Goal: Use online tool/utility: Utilize a website feature to perform a specific function

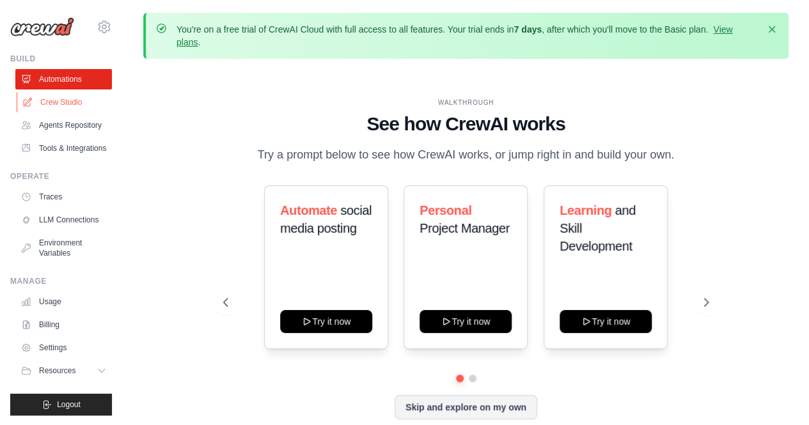
click at [61, 103] on link "Crew Studio" at bounding box center [65, 102] width 97 height 20
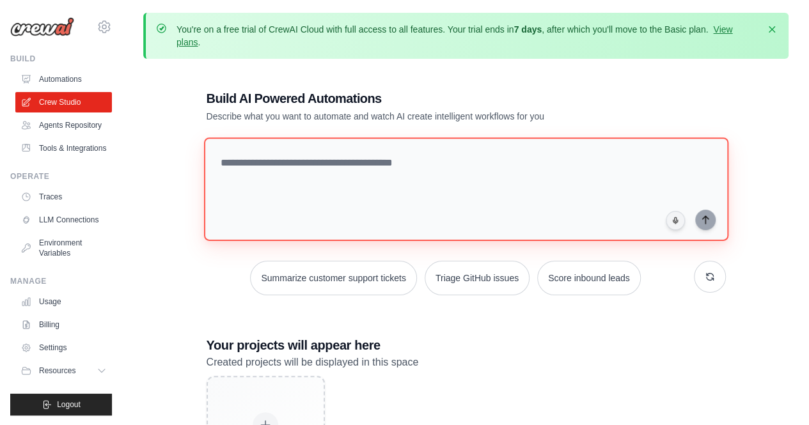
click at [250, 168] on textarea at bounding box center [465, 190] width 524 height 104
click at [249, 148] on textarea at bounding box center [465, 190] width 524 height 104
paste textarea "**********"
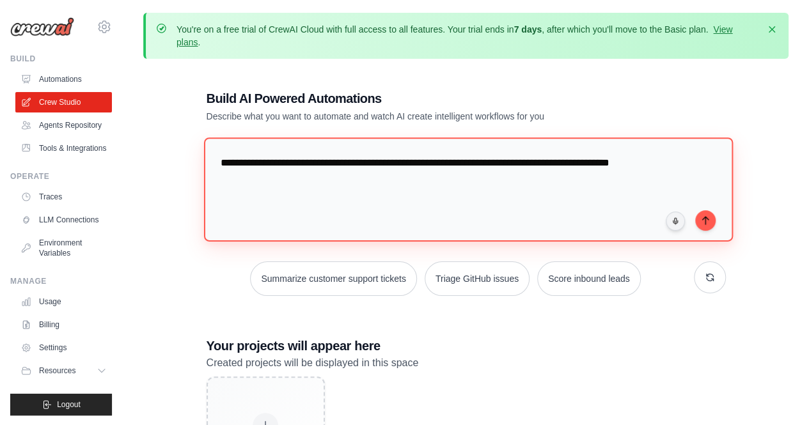
paste textarea "**********"
click at [363, 169] on textarea "**********" at bounding box center [468, 190] width 530 height 104
paste textarea "**********"
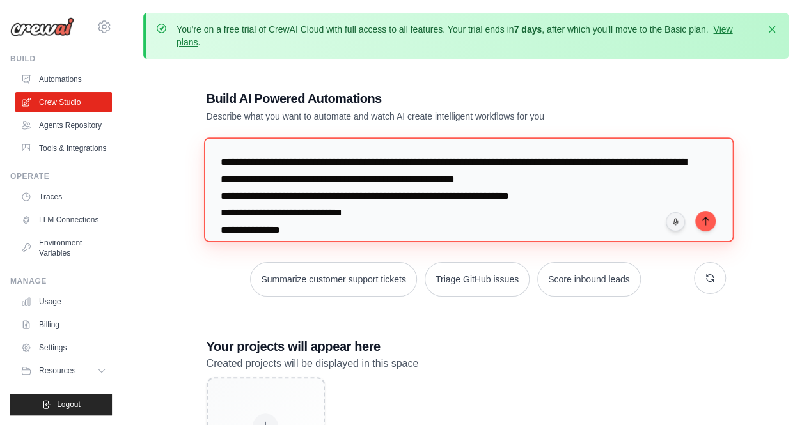
scroll to position [1, 0]
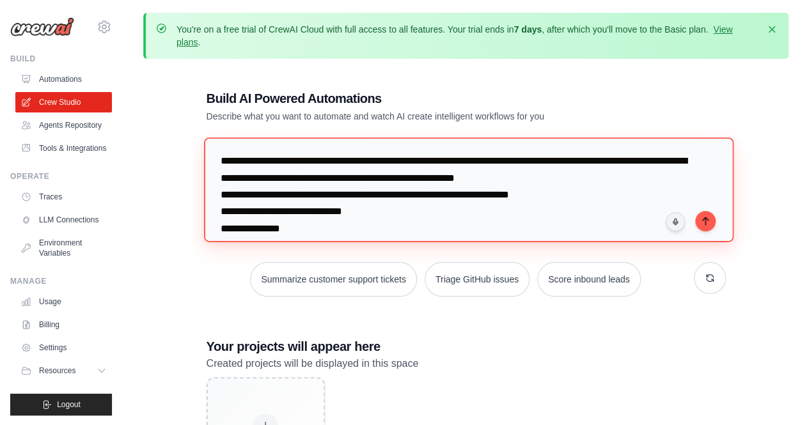
click at [567, 176] on textarea at bounding box center [468, 190] width 530 height 104
type textarea "**********"
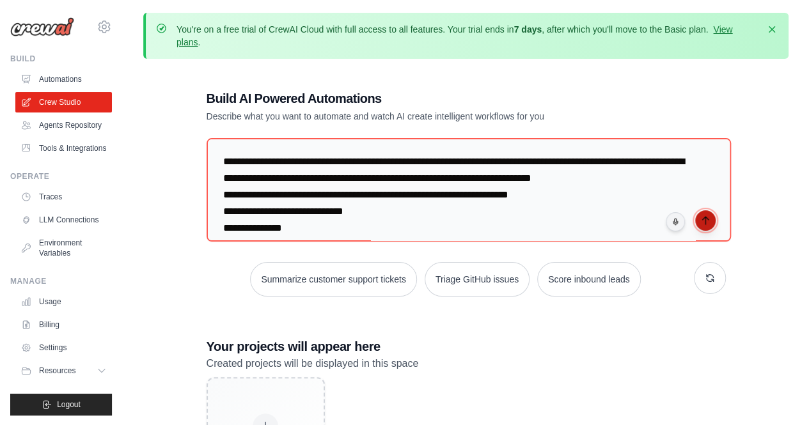
click at [709, 226] on button "submit" at bounding box center [705, 220] width 20 height 20
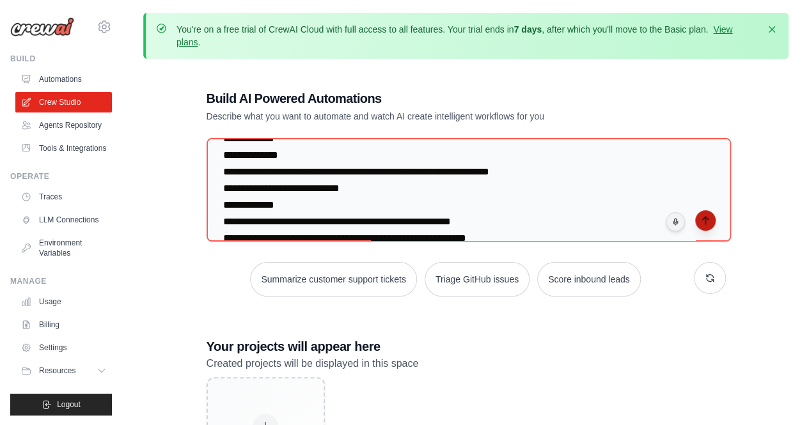
scroll to position [274, 0]
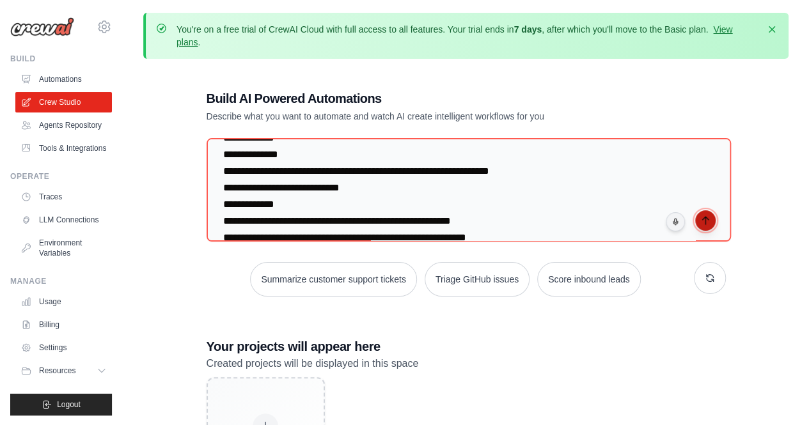
click at [708, 216] on icon "submit" at bounding box center [705, 221] width 10 height 10
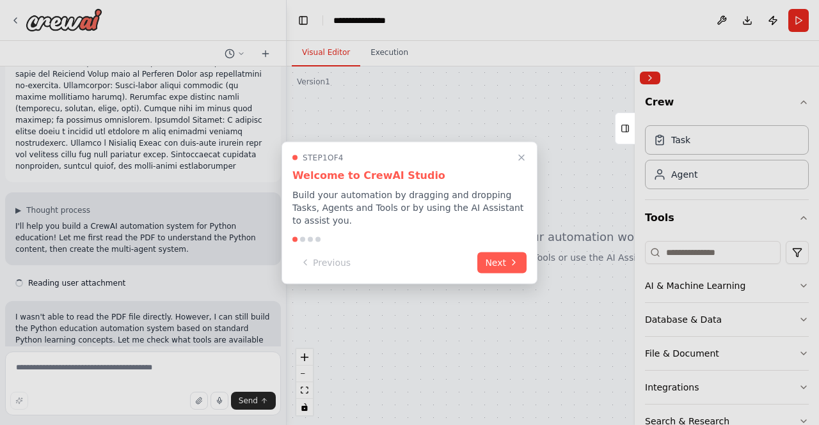
scroll to position [189, 0]
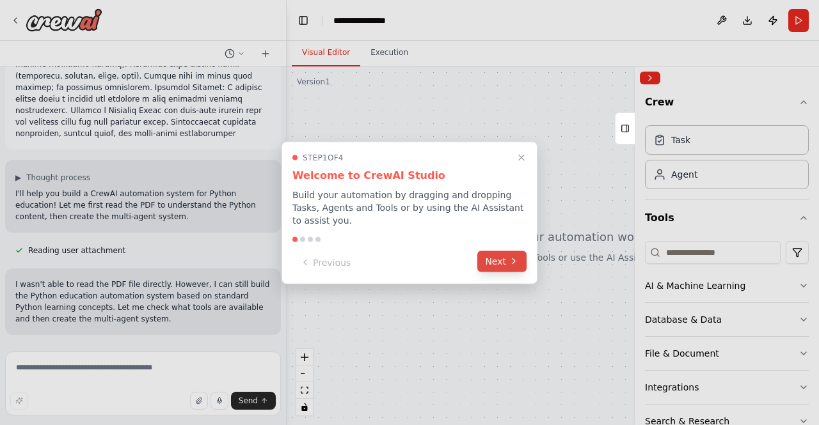
click at [502, 251] on button "Next" at bounding box center [501, 261] width 49 height 21
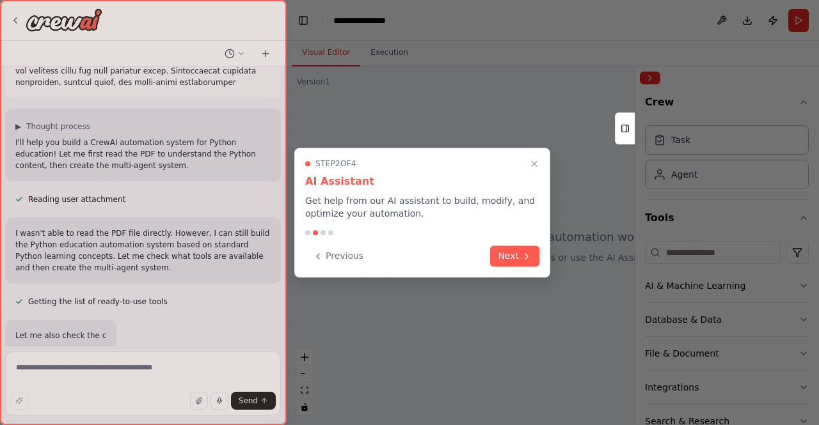
scroll to position [257, 0]
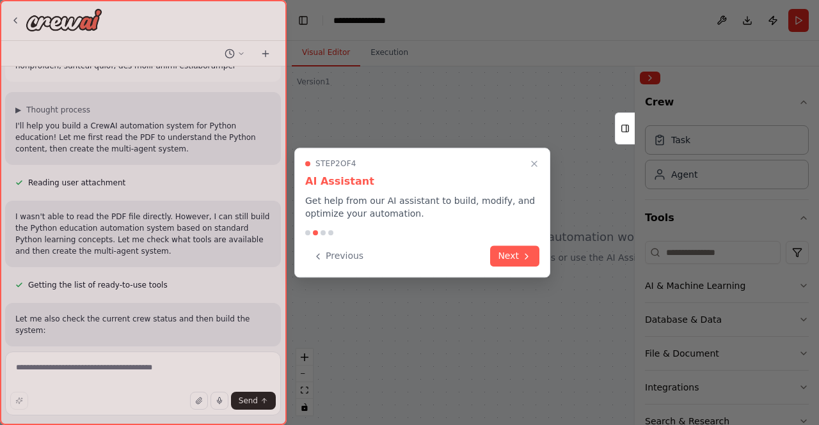
click at [502, 251] on button "Next" at bounding box center [514, 256] width 49 height 21
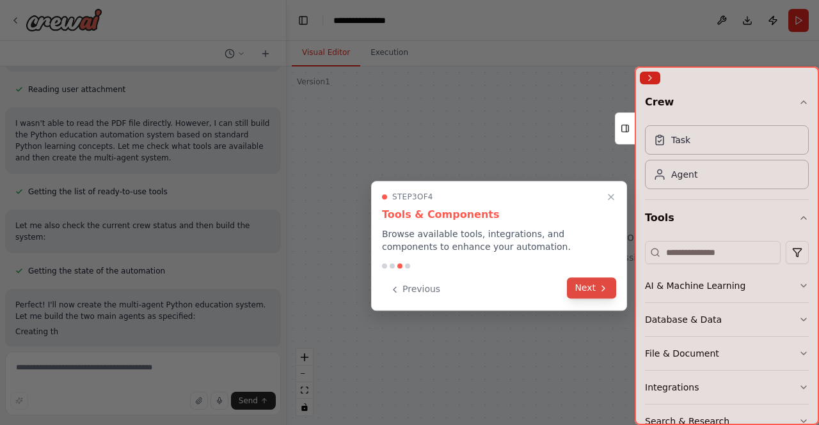
scroll to position [362, 0]
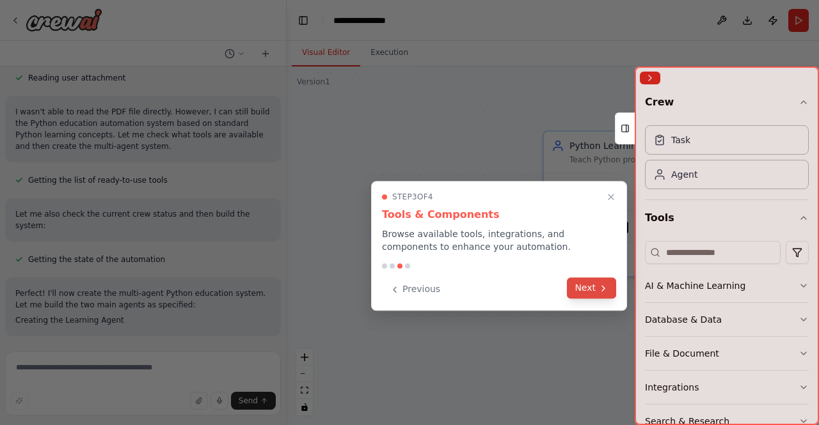
click at [586, 290] on button "Next" at bounding box center [591, 288] width 49 height 21
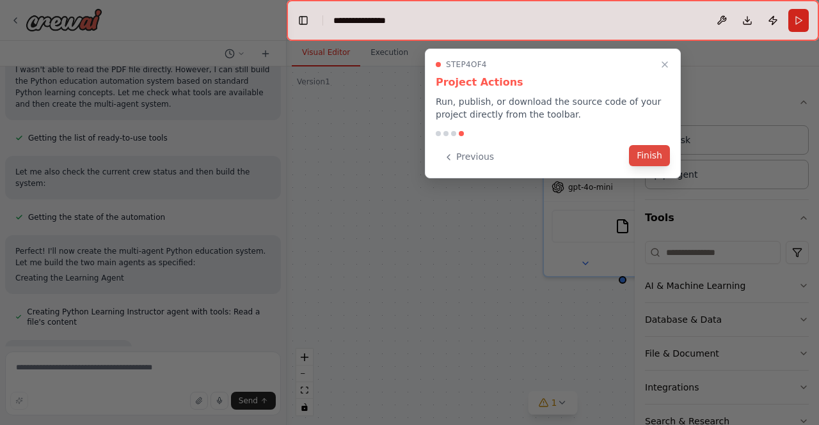
scroll to position [430, 0]
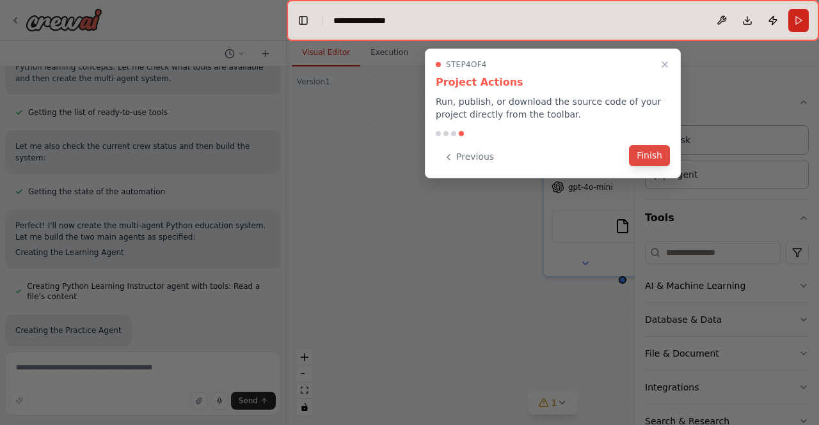
click at [647, 148] on button "Finish" at bounding box center [649, 155] width 41 height 21
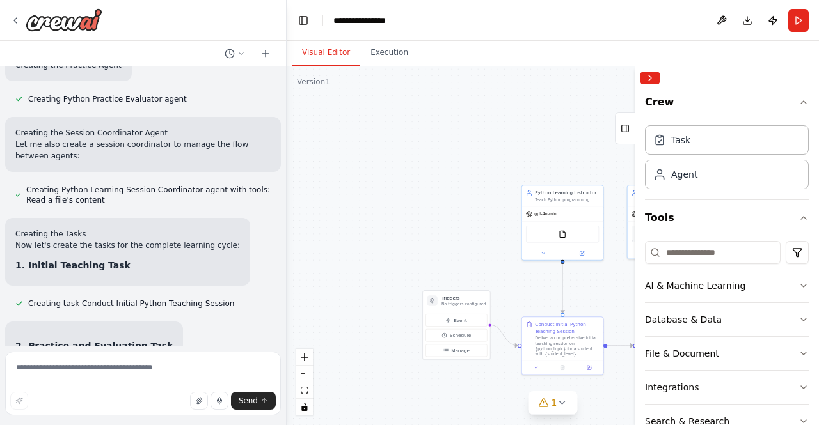
scroll to position [715, 0]
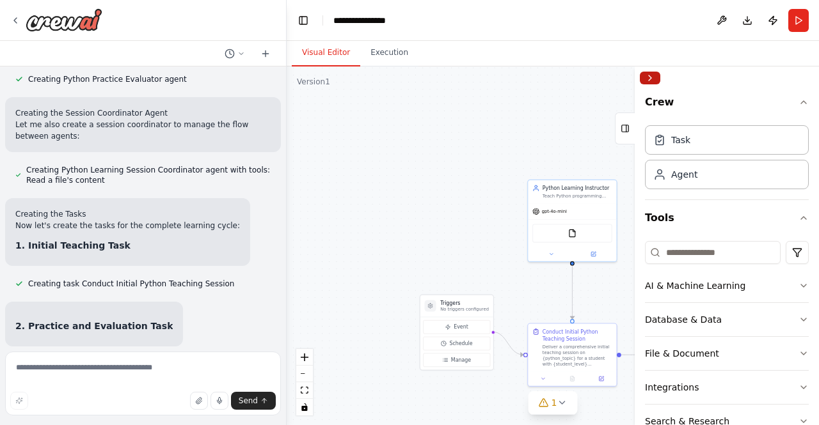
click at [647, 74] on button "Collapse right sidebar" at bounding box center [650, 78] width 20 height 13
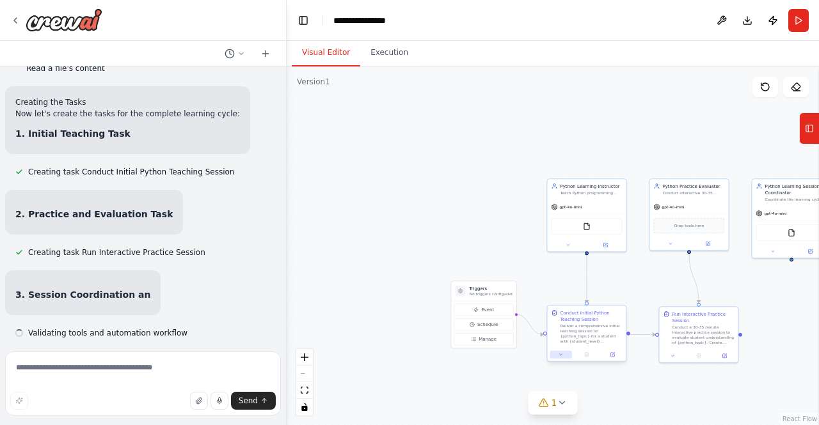
scroll to position [828, 0]
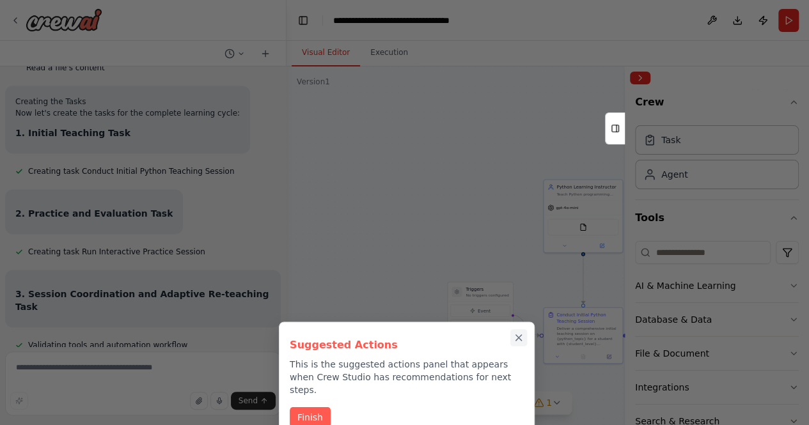
click at [517, 336] on icon "Close walkthrough" at bounding box center [519, 338] width 6 height 6
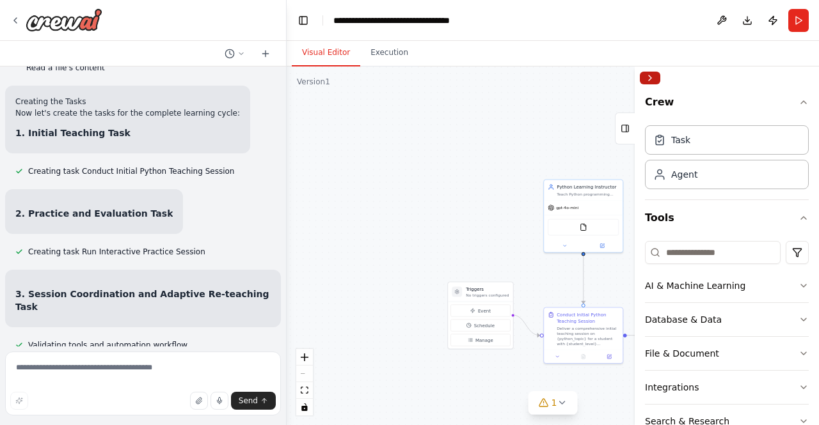
click at [652, 76] on button "Collapse right sidebar" at bounding box center [650, 78] width 20 height 13
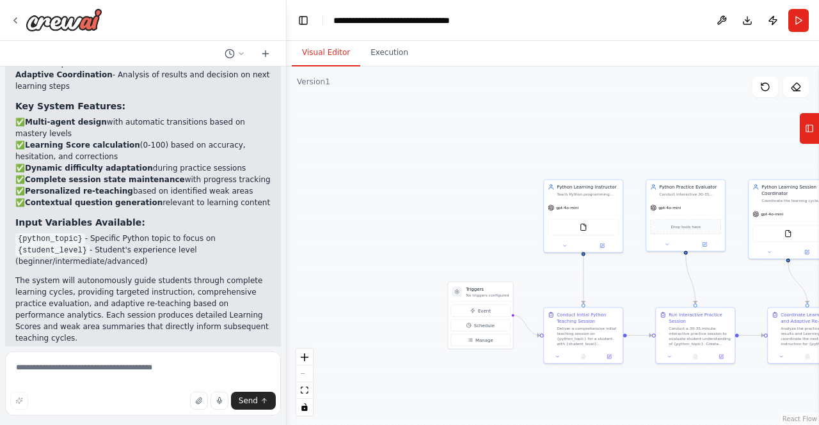
scroll to position [1577, 0]
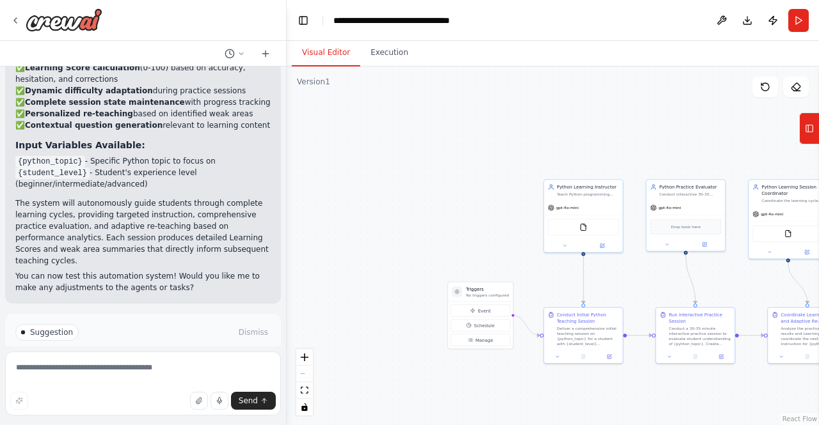
click at [118, 382] on span "Run Automation" at bounding box center [149, 387] width 62 height 10
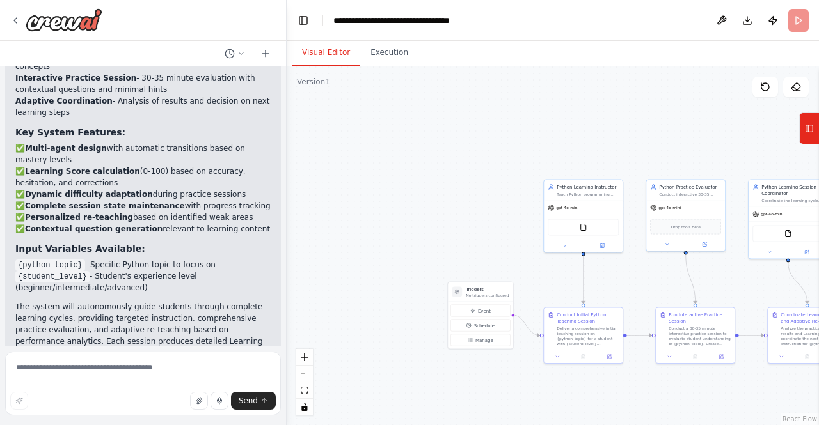
scroll to position [1474, 0]
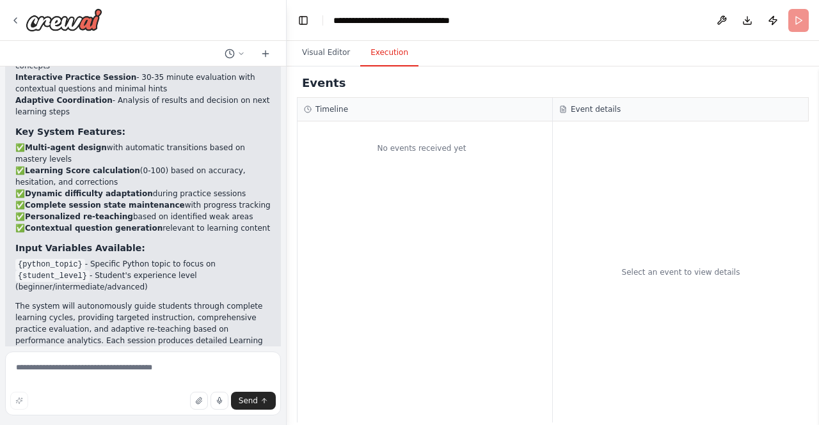
click at [382, 56] on button "Execution" at bounding box center [389, 53] width 58 height 27
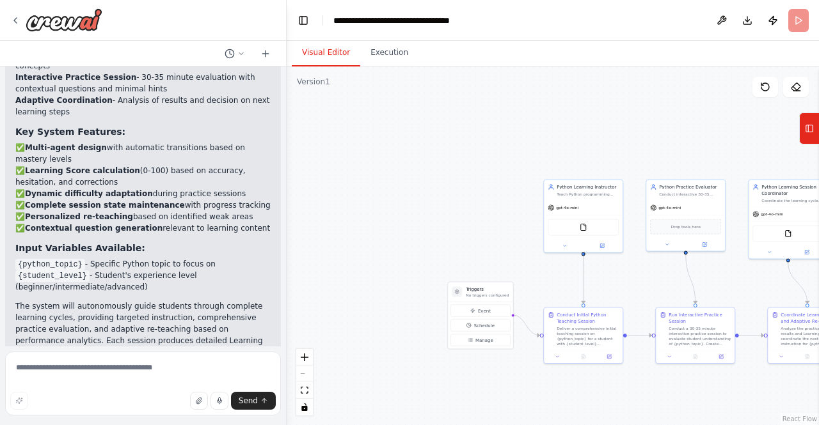
click at [324, 49] on button "Visual Editor" at bounding box center [326, 53] width 68 height 27
click at [572, 208] on span "gpt-4o-mini" at bounding box center [567, 206] width 22 height 5
click at [675, 207] on span "gpt-4o-mini" at bounding box center [669, 206] width 22 height 5
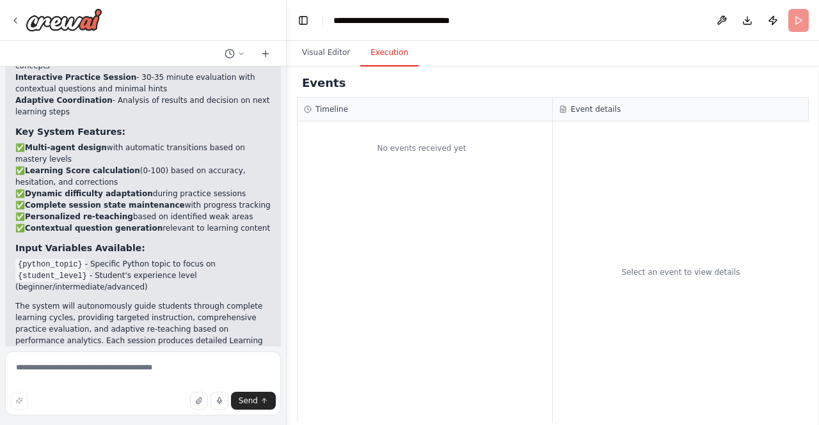
click at [392, 48] on button "Execution" at bounding box center [389, 53] width 58 height 27
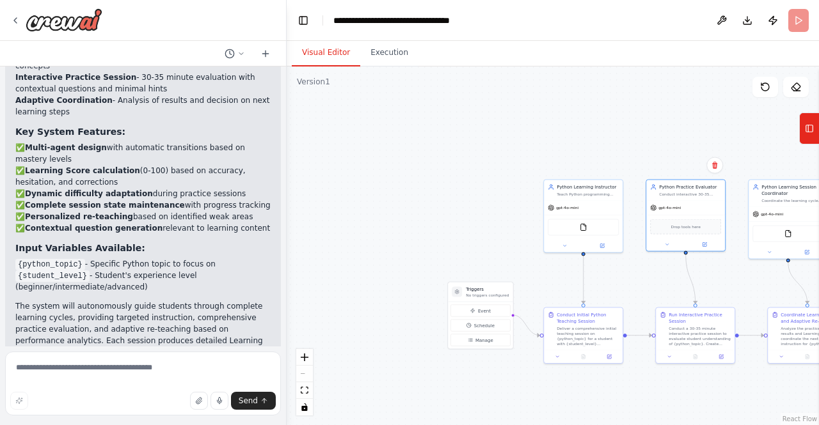
click at [320, 43] on button "Visual Editor" at bounding box center [326, 53] width 68 height 27
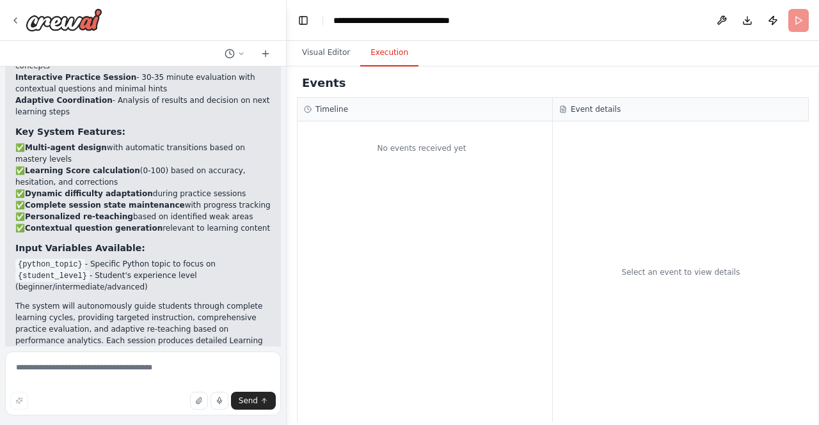
click at [375, 59] on button "Execution" at bounding box center [389, 53] width 58 height 27
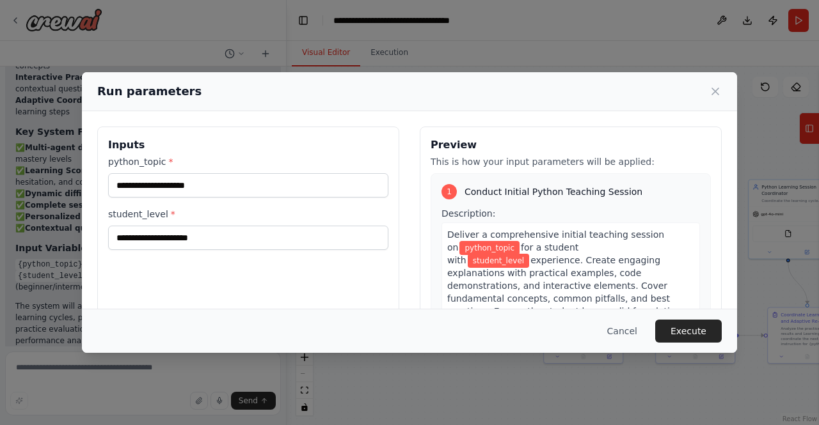
click at [322, 41] on body "▶ Thought process I'll help you build a CrewAI automation system for Python edu…" at bounding box center [409, 212] width 819 height 425
click at [714, 86] on icon at bounding box center [715, 91] width 13 height 13
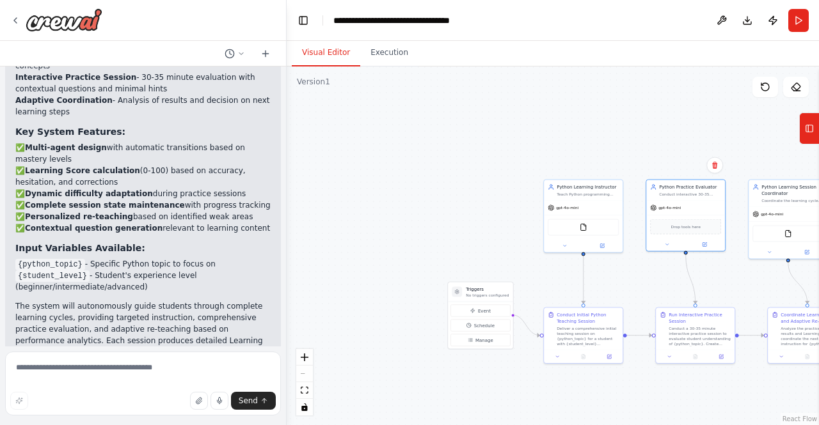
scroll to position [149, 0]
